Goal: Find specific page/section: Find specific page/section

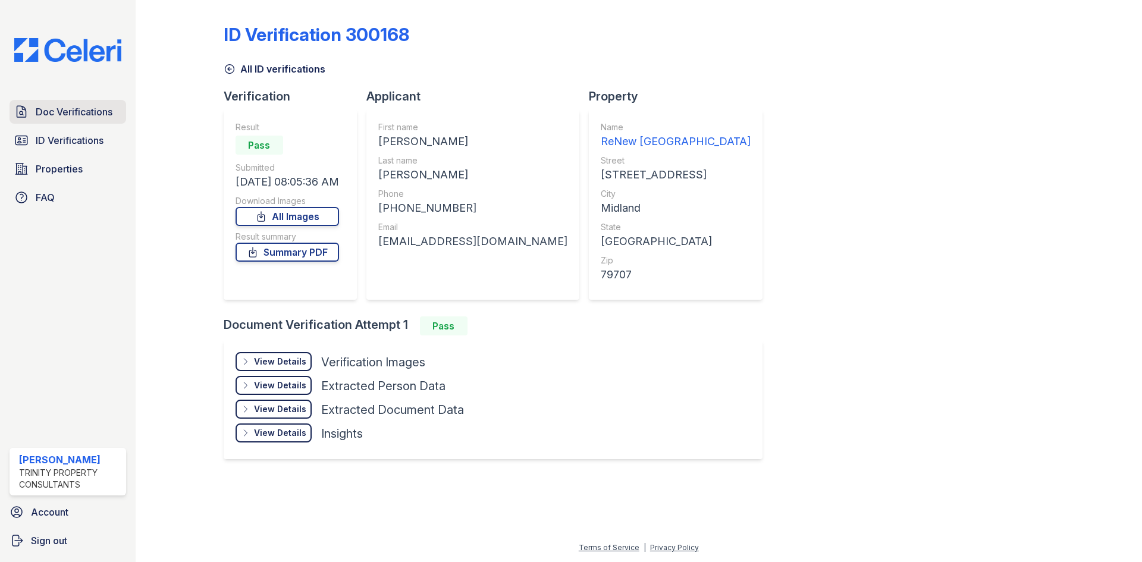
click at [91, 115] on span "Doc Verifications" at bounding box center [74, 112] width 77 height 14
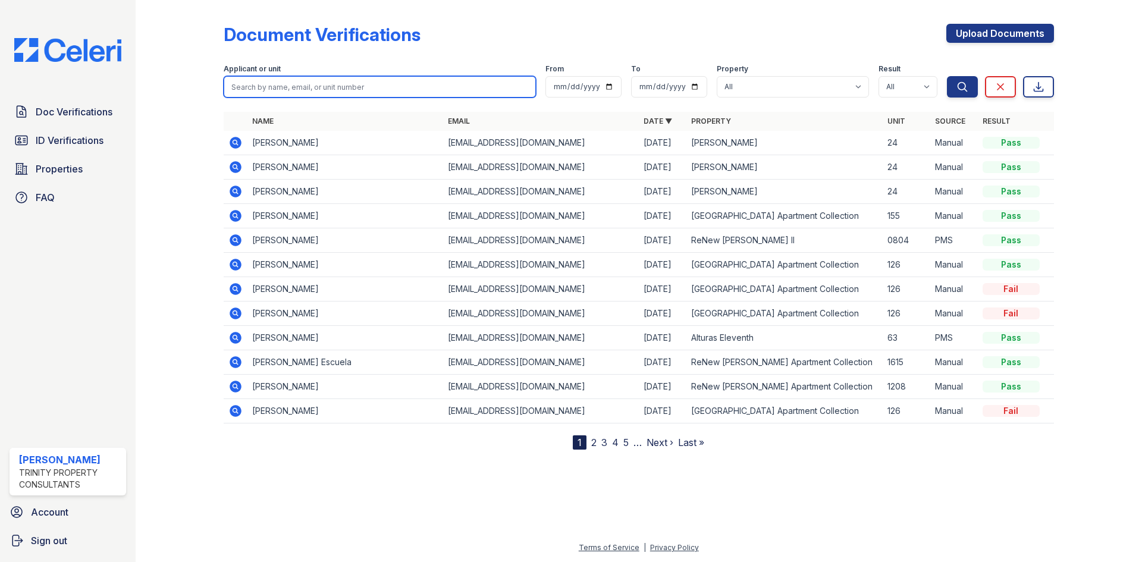
click at [323, 94] on input "search" at bounding box center [380, 86] width 312 height 21
type input "dervis"
click at [947, 76] on button "Search" at bounding box center [962, 86] width 31 height 21
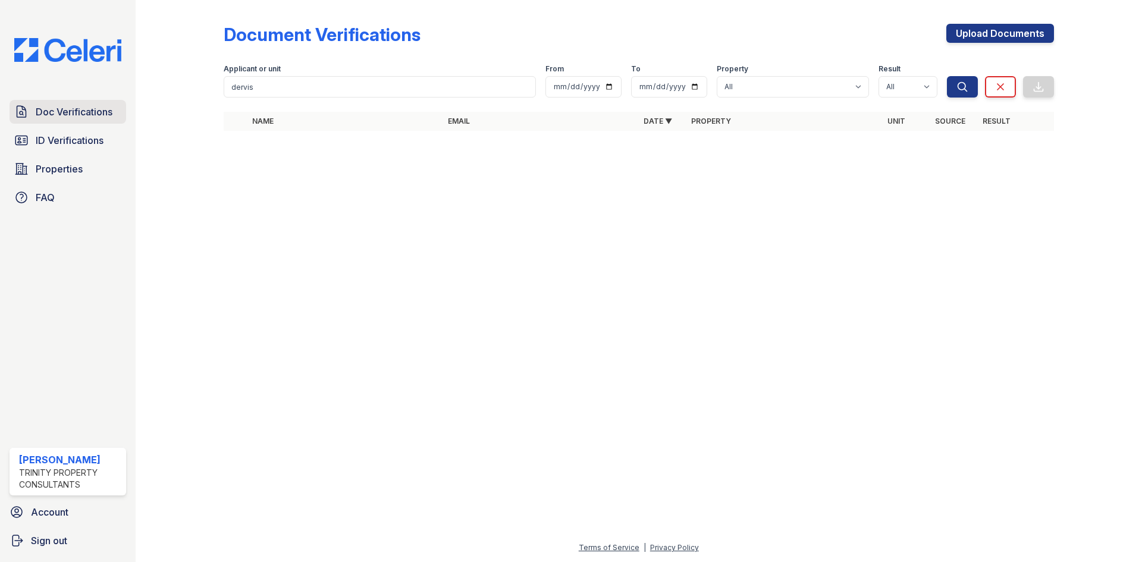
click at [85, 114] on span "Doc Verifications" at bounding box center [74, 112] width 77 height 14
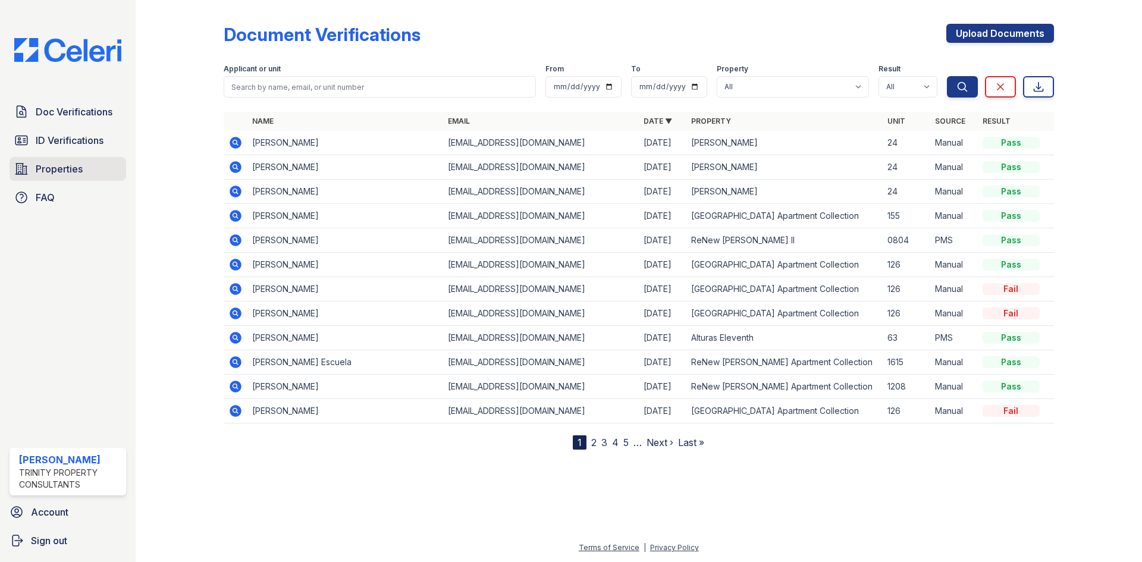
click at [90, 179] on link "Properties" at bounding box center [68, 169] width 117 height 24
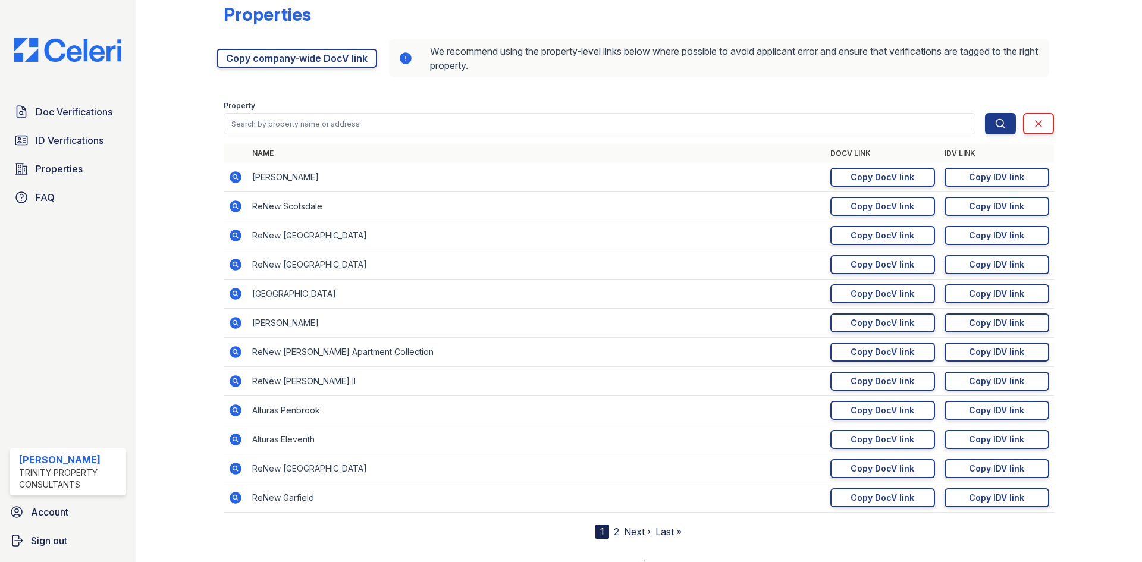
scroll to position [37, 0]
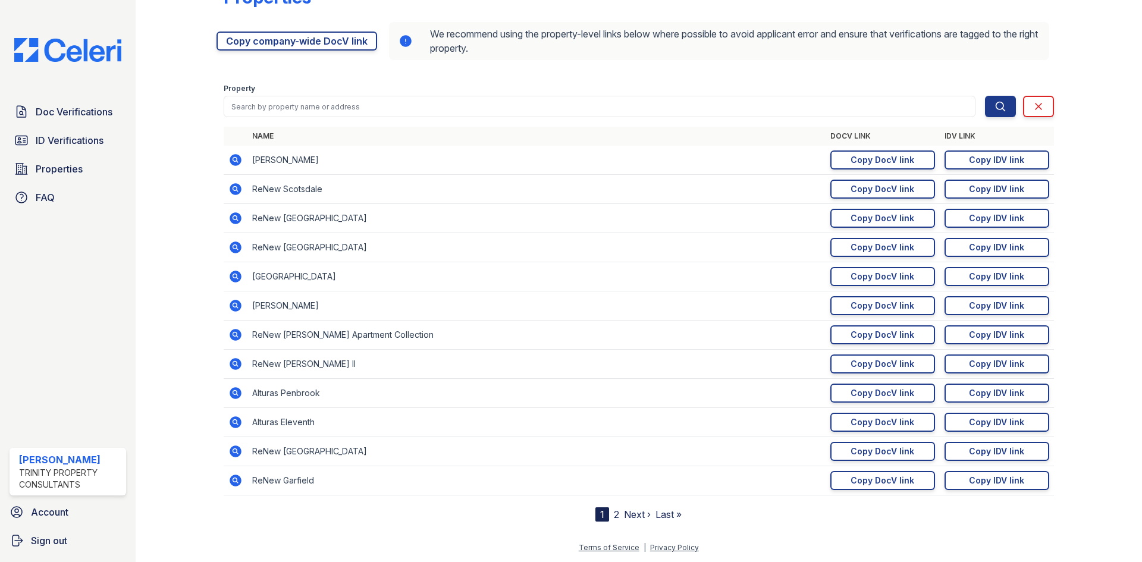
click at [614, 516] on link "2" at bounding box center [616, 514] width 5 height 12
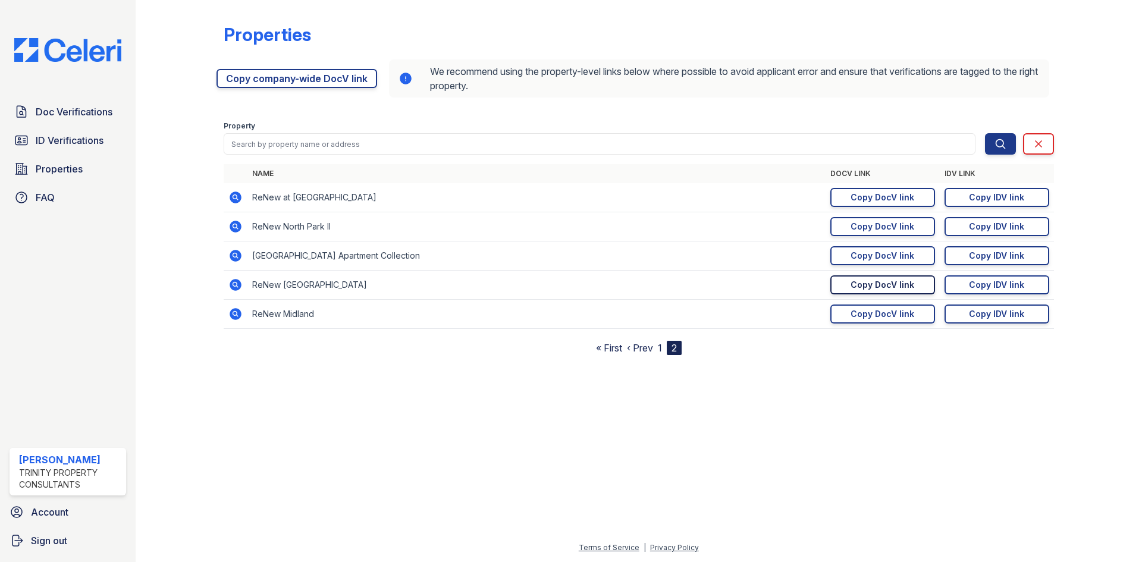
click at [861, 291] on link "Copy DocV link Copy link" at bounding box center [882, 284] width 105 height 19
